Goal: Task Accomplishment & Management: Manage account settings

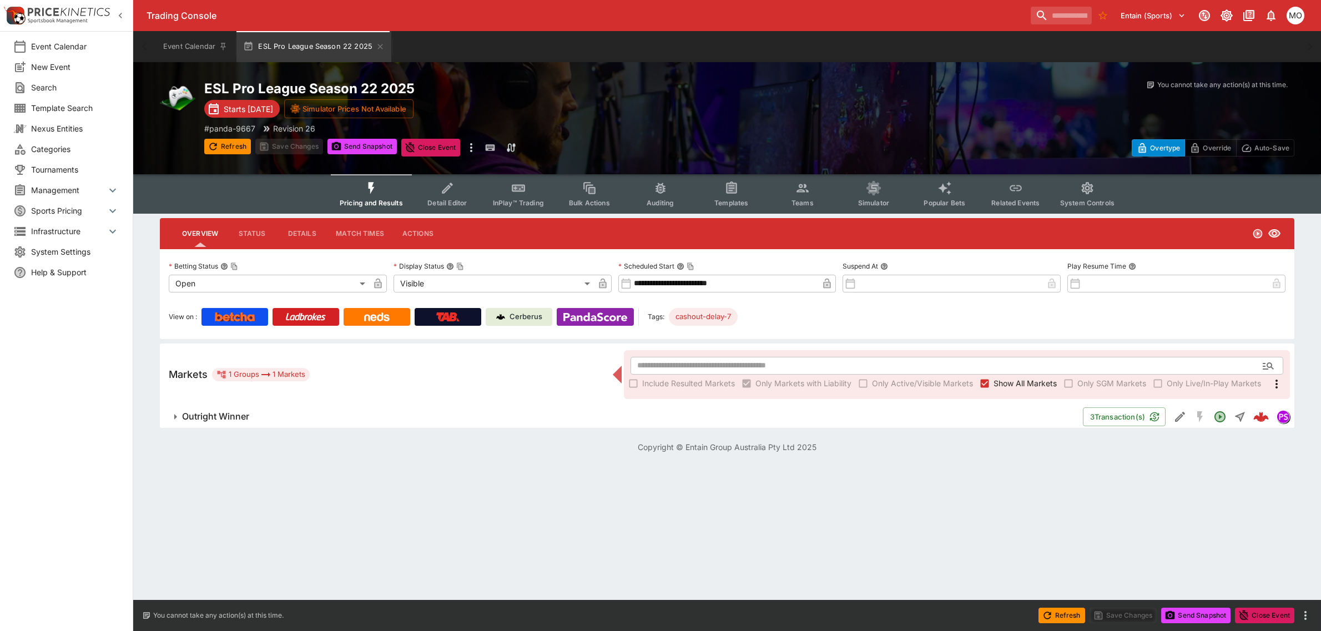
drag, startPoint x: 207, startPoint y: 415, endPoint x: 262, endPoint y: 401, distance: 56.8
click at [207, 416] on h6 "Outright Winner" at bounding box center [215, 417] width 67 height 12
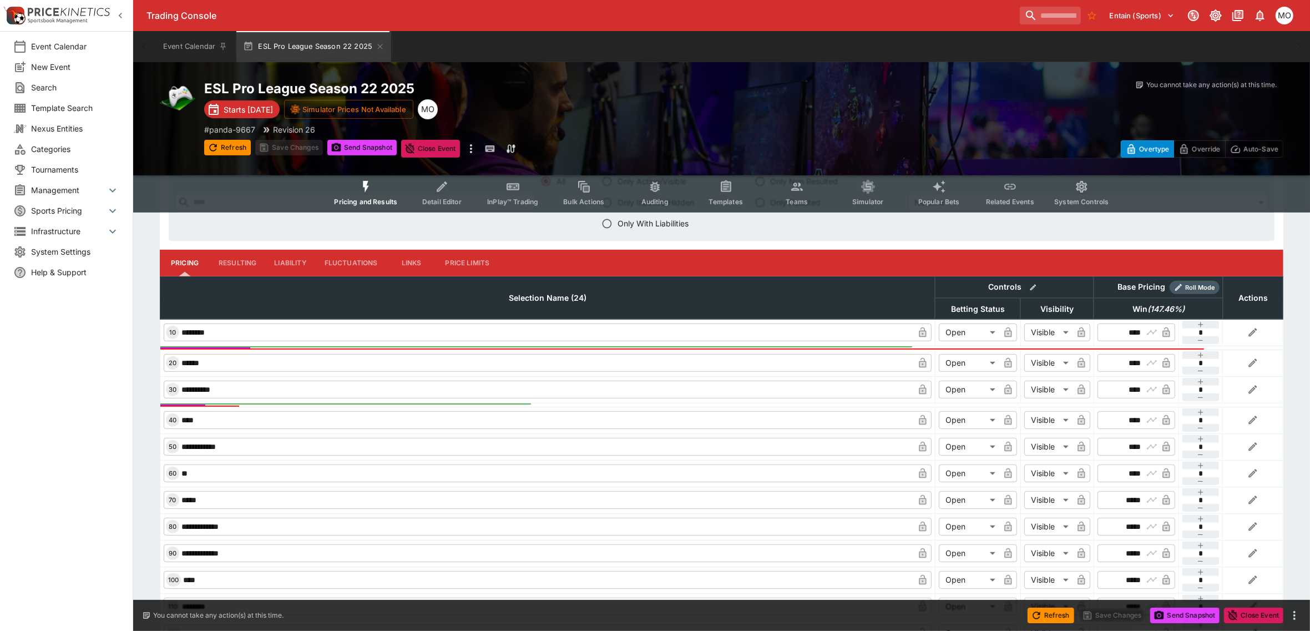
scroll to position [416, 0]
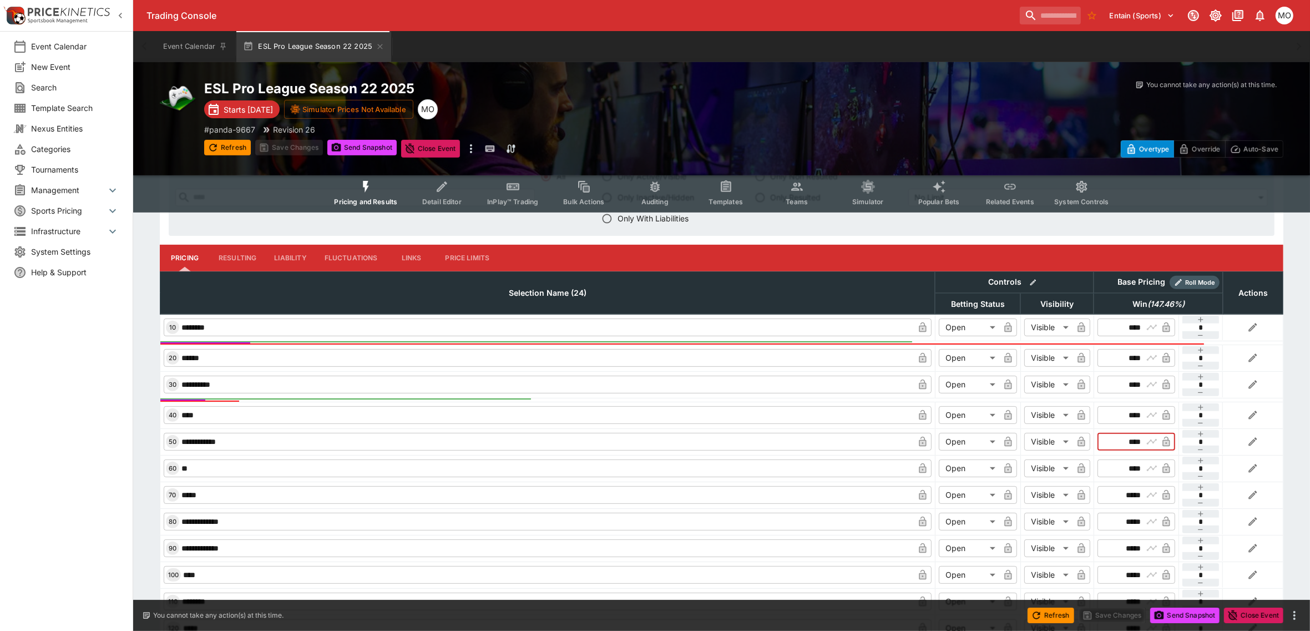
click at [1127, 442] on input "****" at bounding box center [1127, 442] width 32 height 18
type input "****"
click at [1110, 614] on button "Save Changes" at bounding box center [1113, 616] width 68 height 16
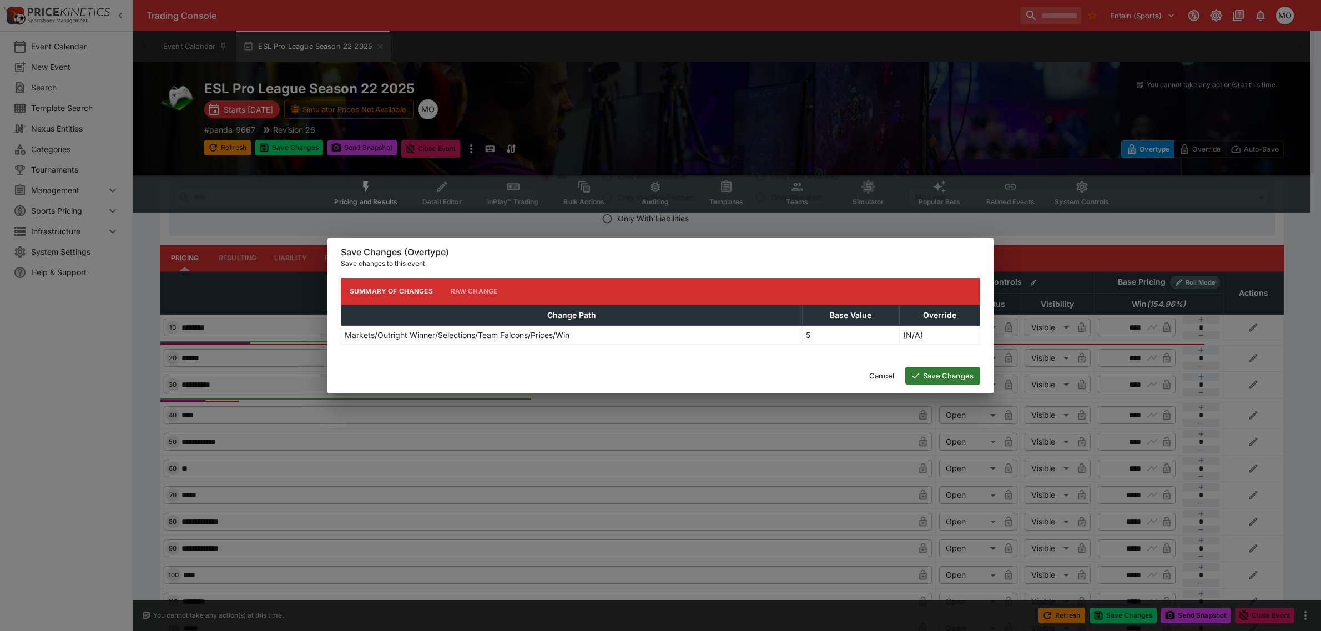
click at [935, 376] on button "Save Changes" at bounding box center [942, 376] width 75 height 18
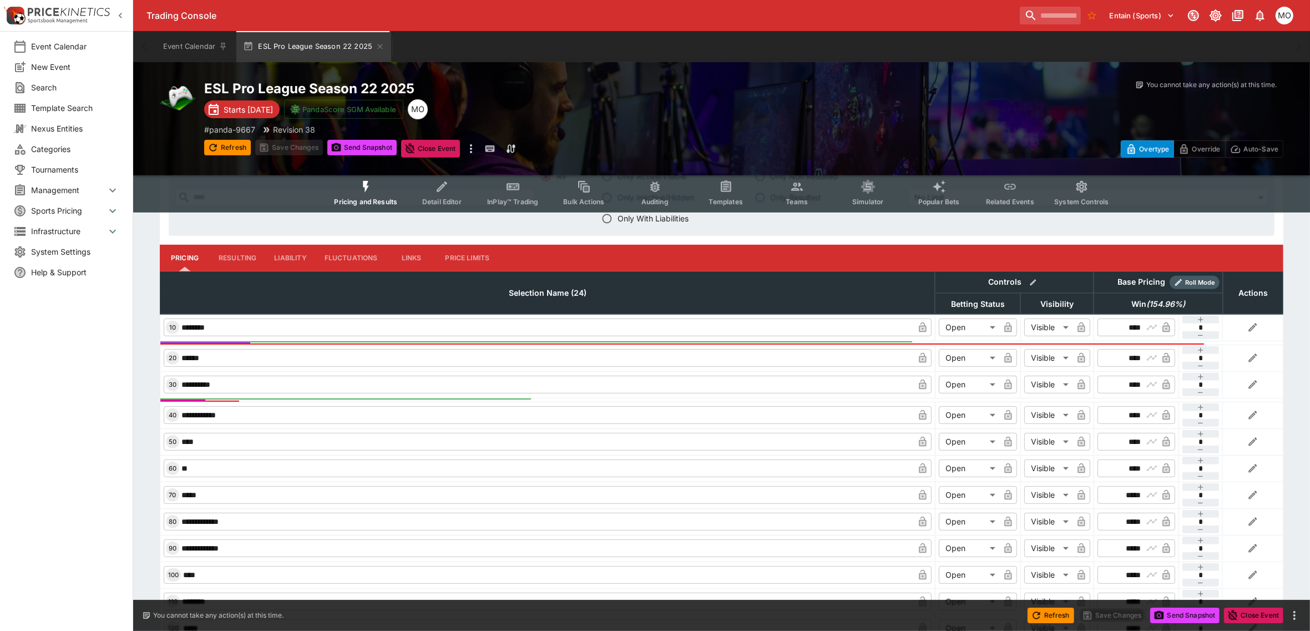
click at [340, 146] on icon "button" at bounding box center [336, 147] width 11 height 11
click at [225, 140] on button "Refresh" at bounding box center [227, 148] width 47 height 16
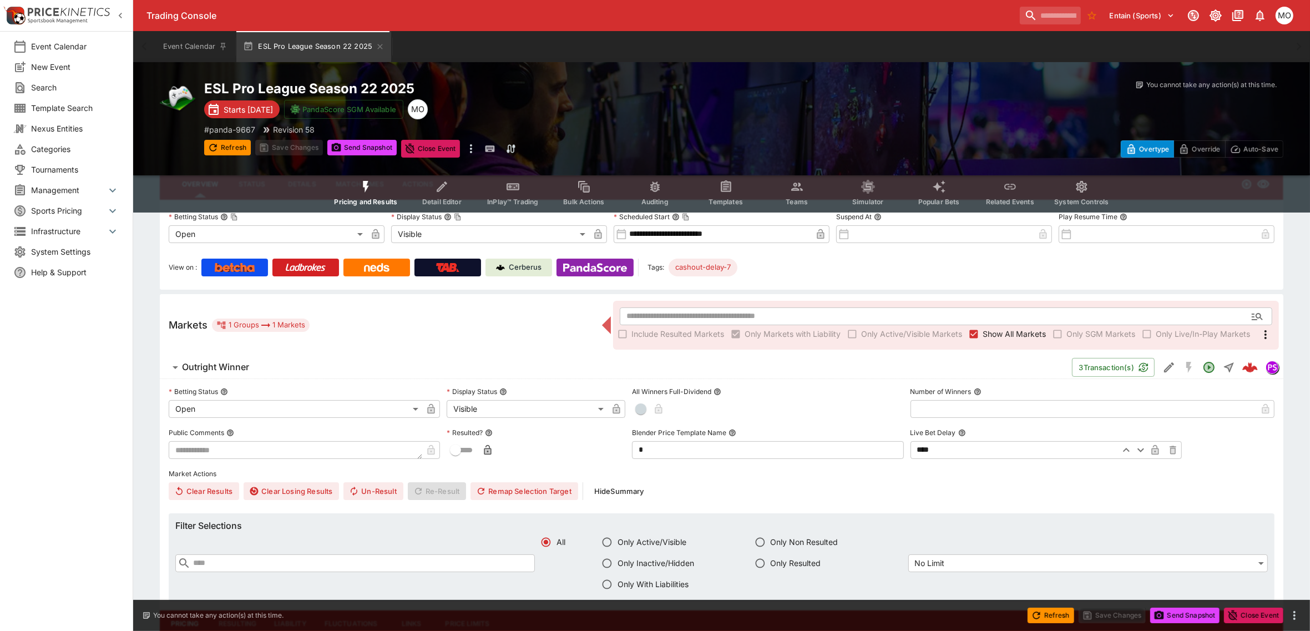
scroll to position [0, 0]
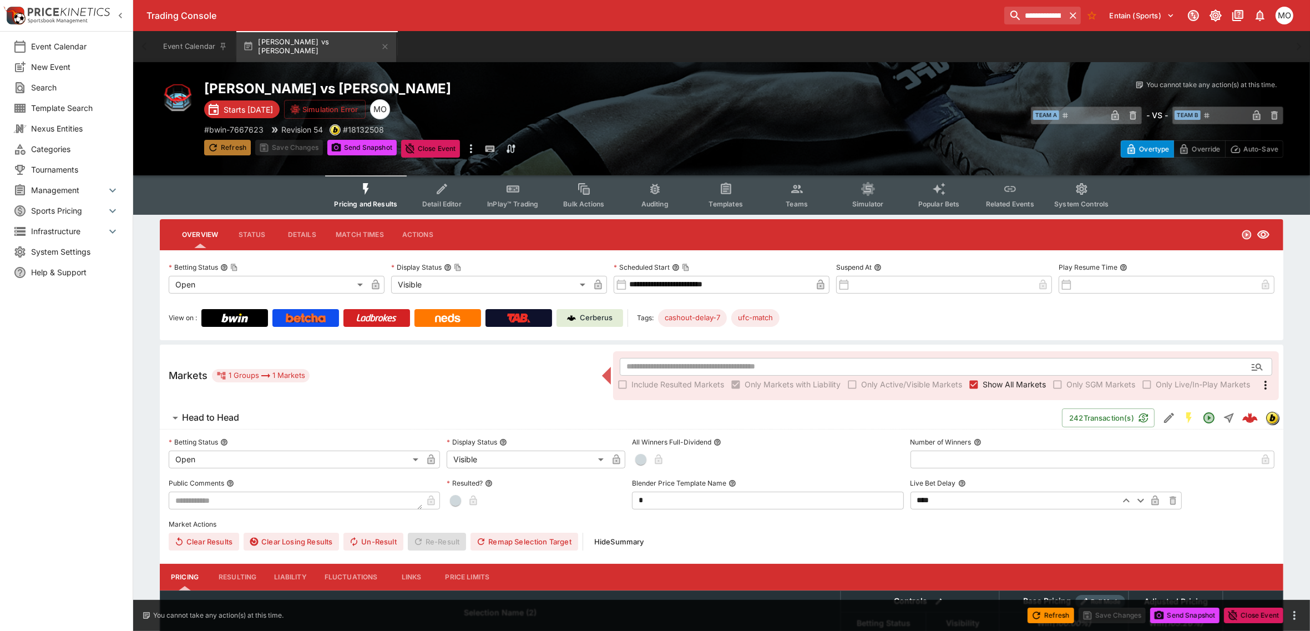
click at [235, 149] on button "Refresh" at bounding box center [227, 148] width 47 height 16
